Goal: Find specific page/section: Find specific page/section

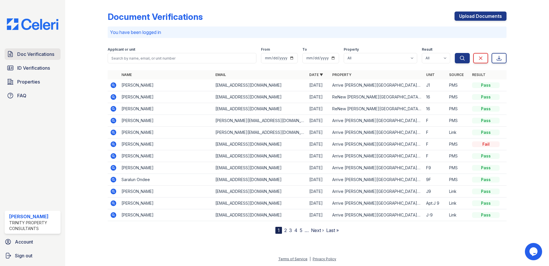
click at [45, 56] on span "Doc Verifications" at bounding box center [35, 54] width 37 height 7
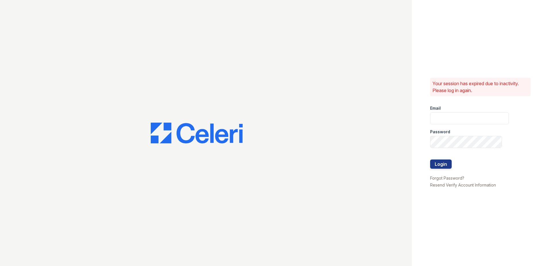
type input "jmagdaleno@trinity-pm.com"
click at [446, 165] on button "Login" at bounding box center [441, 163] width 22 height 9
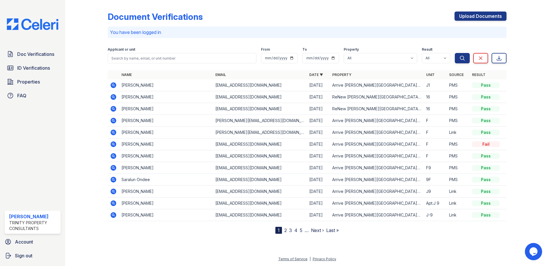
drag, startPoint x: 282, startPoint y: 233, endPoint x: 285, endPoint y: 231, distance: 3.1
click at [285, 232] on nav "1 2 3 4 5 … Next › Last »" at bounding box center [308, 229] width 64 height 7
click at [286, 230] on link "2" at bounding box center [286, 230] width 3 height 6
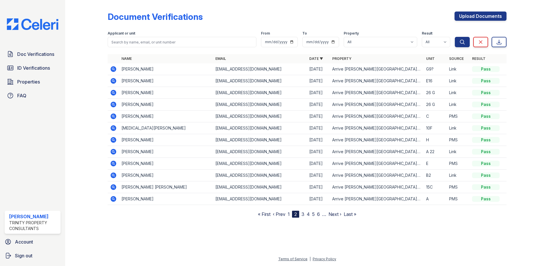
click at [305, 214] on link "3" at bounding box center [303, 214] width 3 height 6
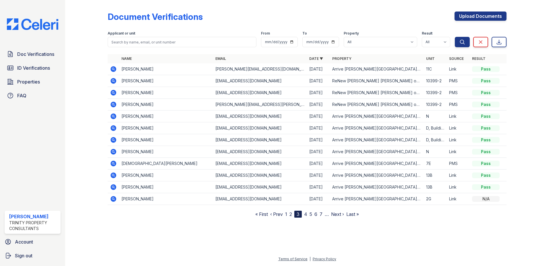
click at [307, 214] on link "4" at bounding box center [305, 214] width 3 height 6
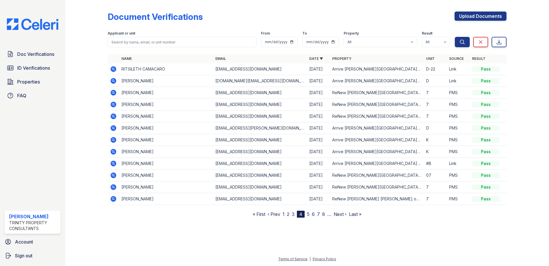
click at [310, 214] on link "5" at bounding box center [308, 214] width 3 height 6
click at [309, 214] on nav "« First ‹ Prev 1 2 3 4 5 6 7 8 9 … Next › Last »" at bounding box center [307, 213] width 114 height 7
